Goal: Find specific page/section

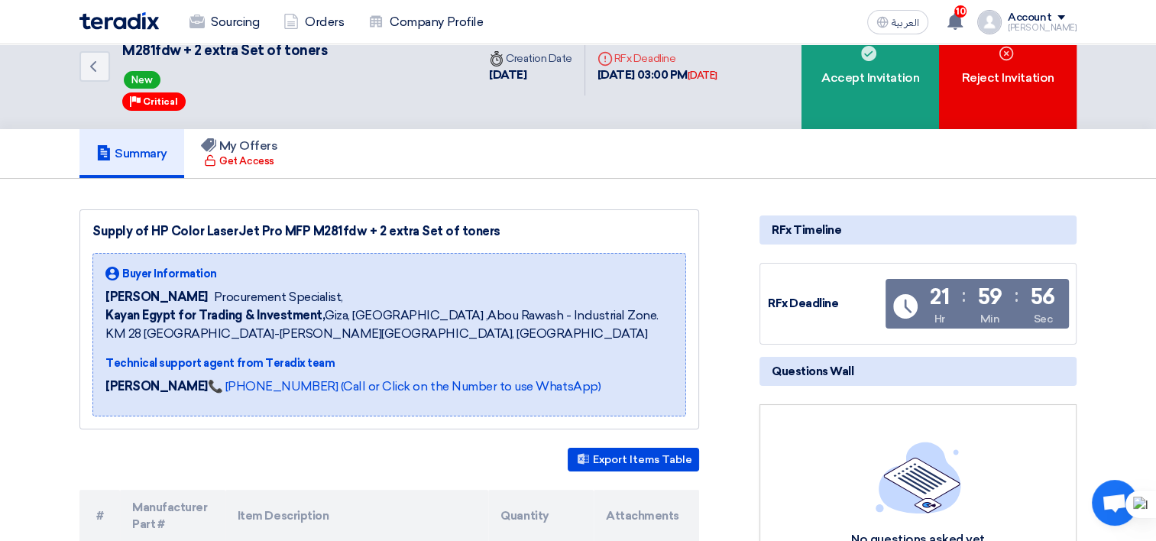
scroll to position [76, 0]
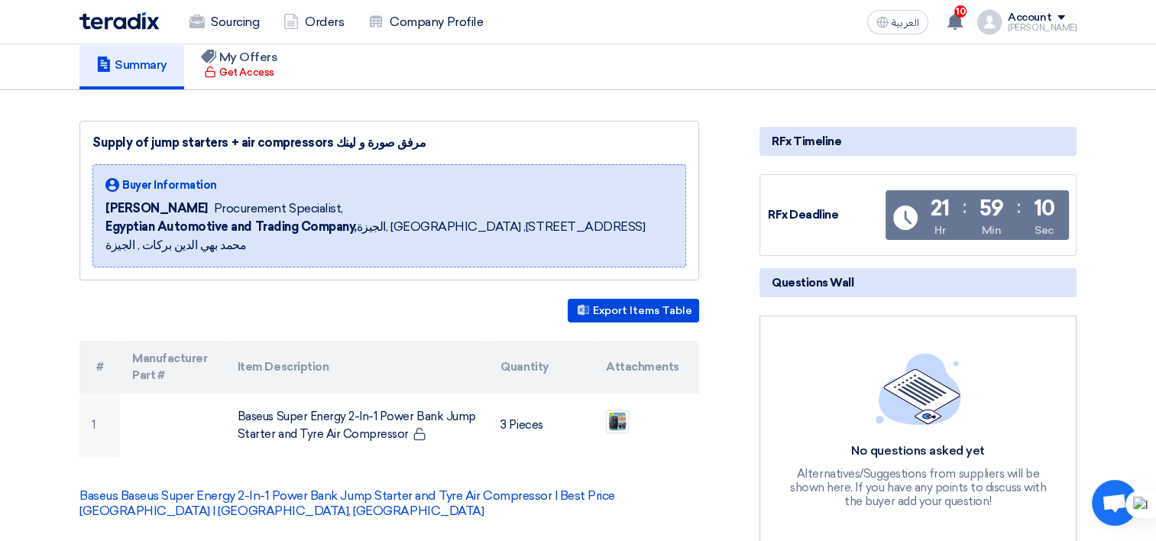
scroll to position [153, 0]
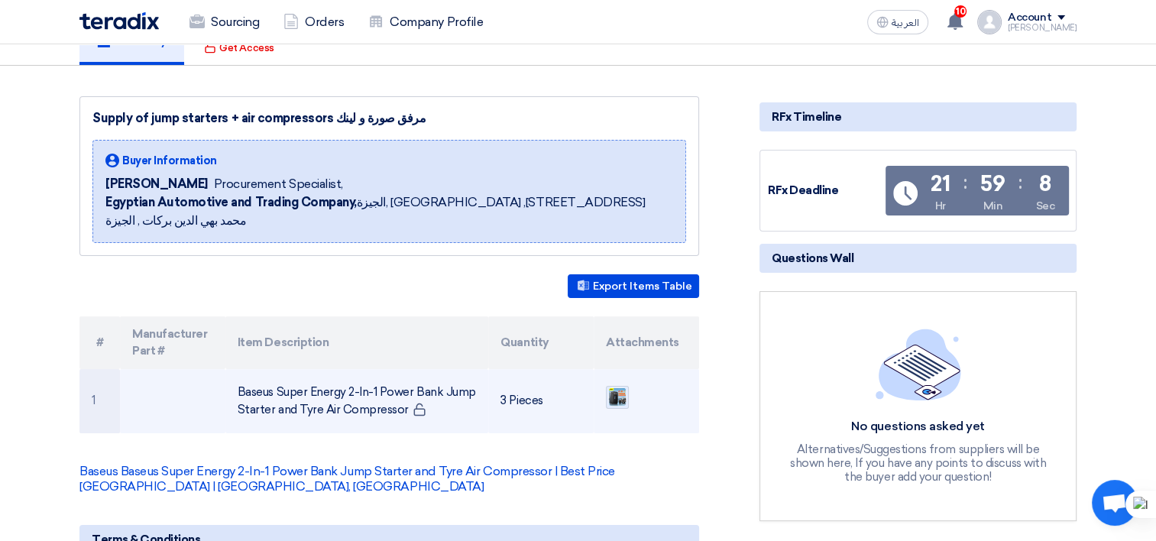
click at [620, 386] on img at bounding box center [616, 397] width 21 height 22
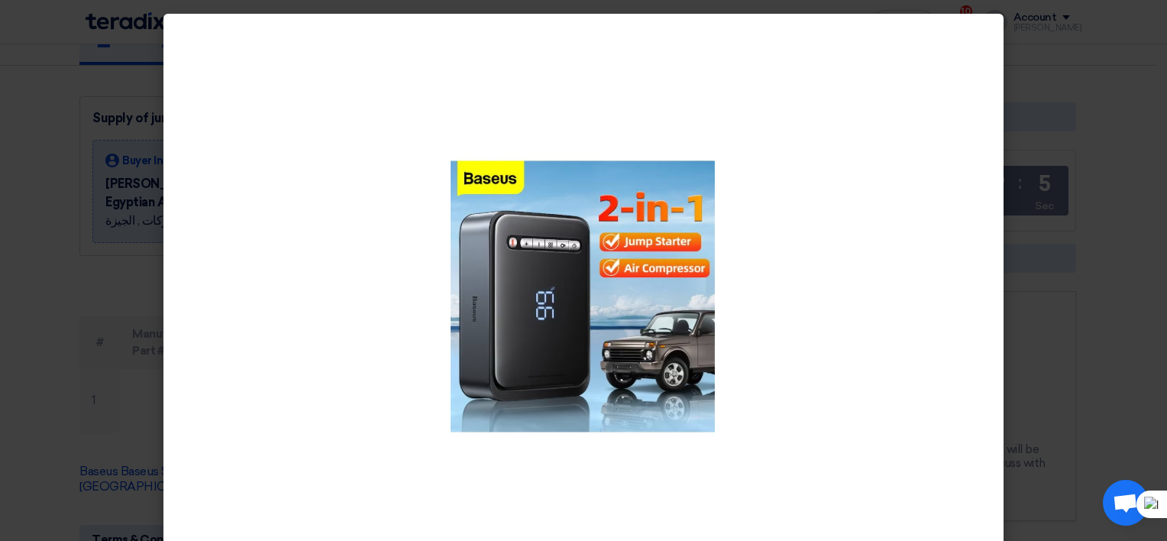
click at [166, 218] on div at bounding box center [583, 296] width 840 height 565
drag, startPoint x: 125, startPoint y: 224, endPoint x: 150, endPoint y: 238, distance: 28.4
click at [125, 224] on modal-container at bounding box center [583, 270] width 1167 height 541
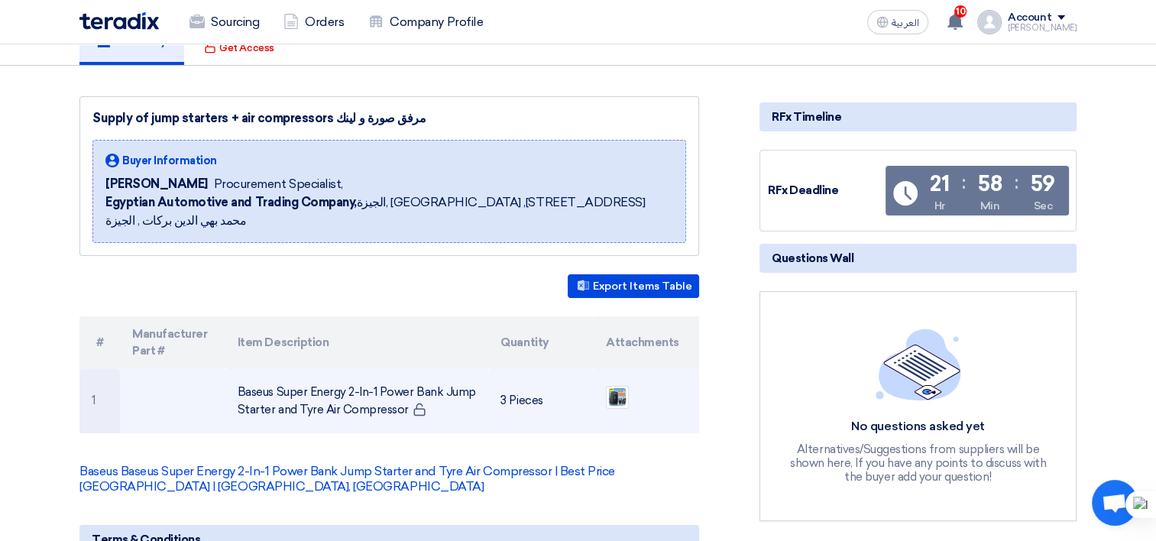
drag, startPoint x: 401, startPoint y: 388, endPoint x: 236, endPoint y: 361, distance: 167.3
click at [236, 369] on td "Baseus Super Energy 2-In-1 Power Bank Jump Starter and Tyre Air Compressor" at bounding box center [357, 401] width 264 height 64
copy td "Baseus Super Energy 2-In-1 Power Bank Jump Starter and Tyre Air Compressor"
